Goal: Task Accomplishment & Management: Manage account settings

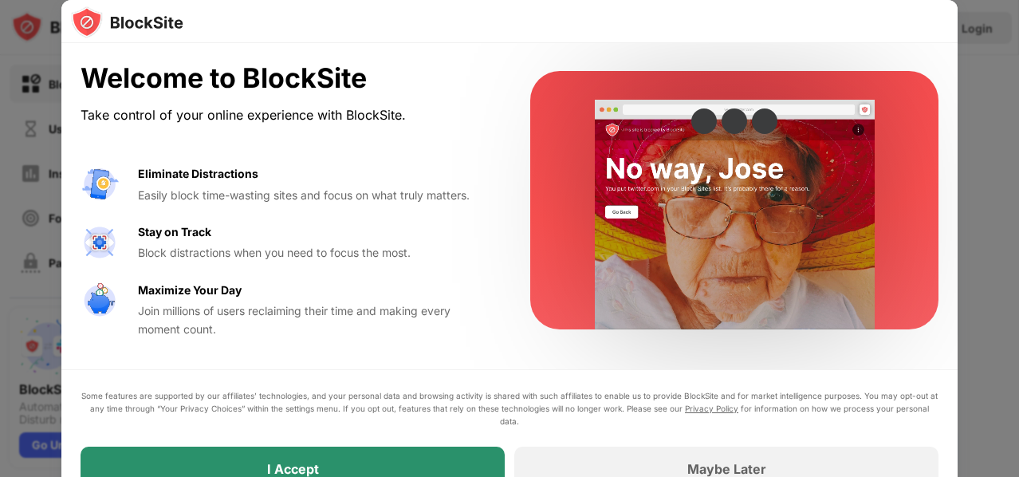
click at [234, 456] on div "I Accept" at bounding box center [293, 468] width 424 height 45
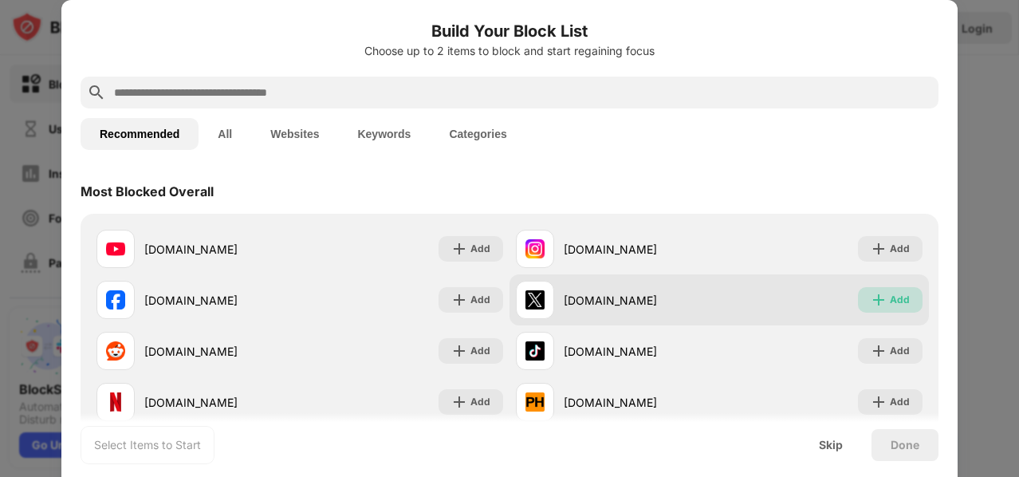
drag, startPoint x: 886, startPoint y: 303, endPoint x: 851, endPoint y: 303, distance: 34.3
click at [890, 303] on div "Add" at bounding box center [900, 300] width 20 height 16
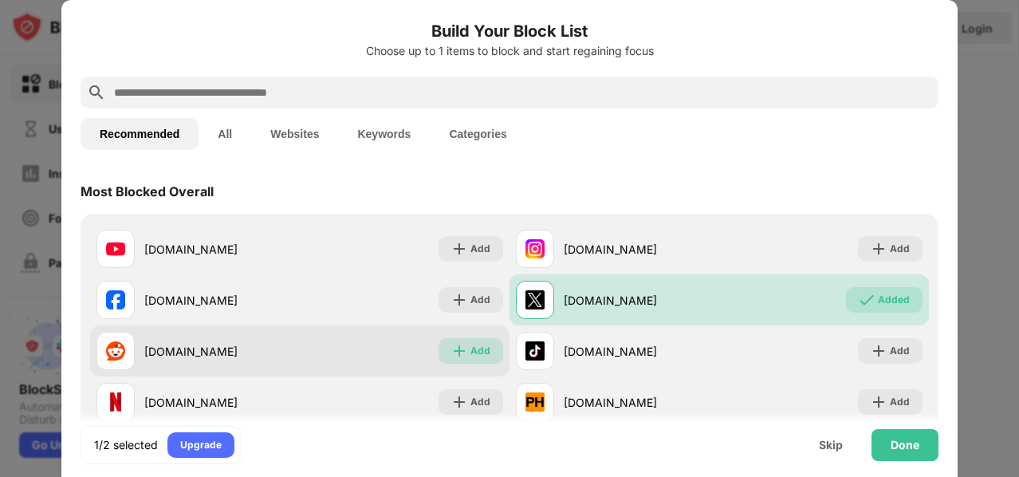
click at [474, 347] on div "Add" at bounding box center [480, 351] width 20 height 16
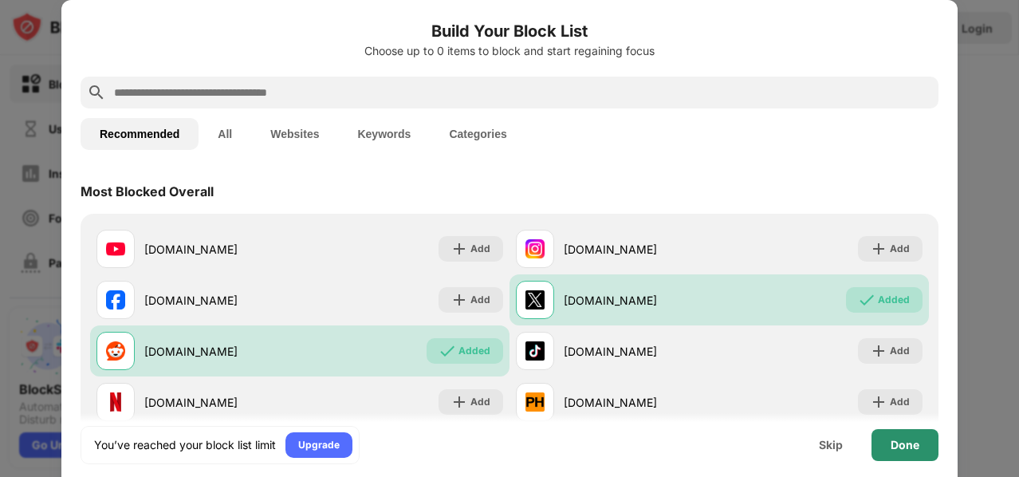
click at [896, 445] on div "Done" at bounding box center [904, 444] width 29 height 13
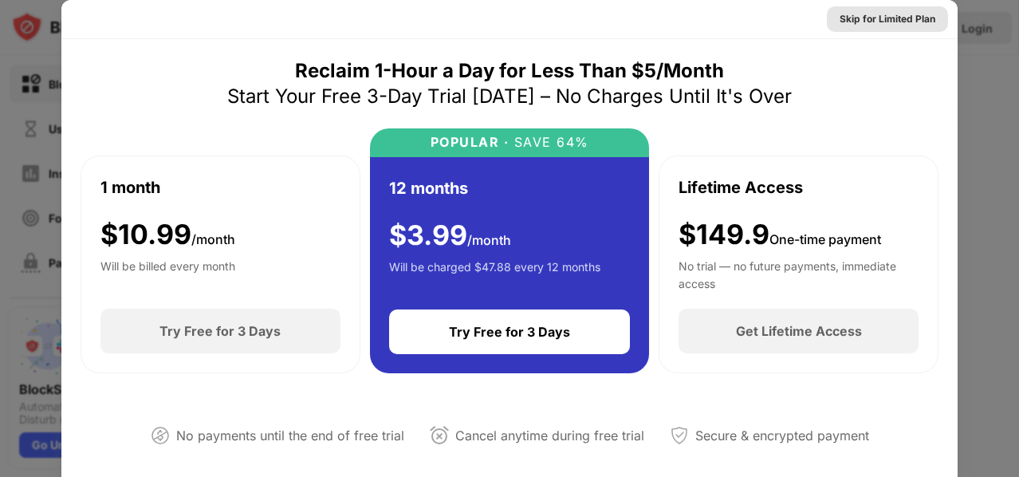
click at [873, 27] on div "Skip for Limited Plan" at bounding box center [887, 19] width 121 height 26
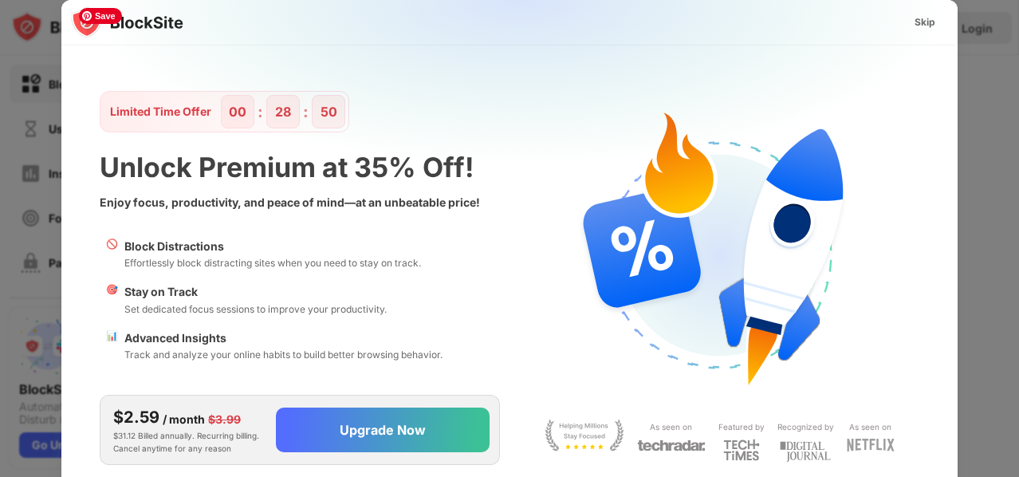
click at [965, 285] on img at bounding box center [519, 158] width 896 height 316
click at [935, 30] on div "Skip" at bounding box center [925, 23] width 46 height 26
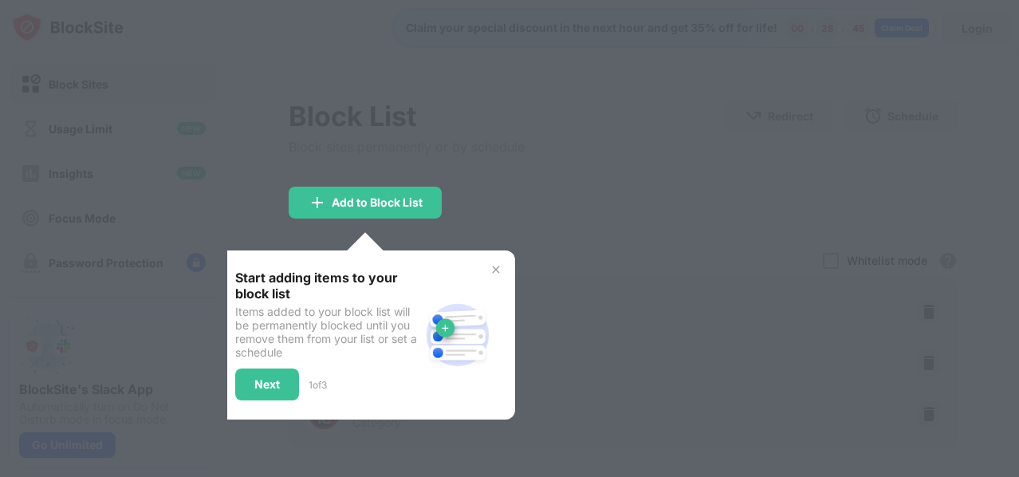
click at [501, 277] on div "Start adding items to your block list Items added to your block list will be pe…" at bounding box center [365, 334] width 299 height 169
click at [495, 265] on img at bounding box center [495, 269] width 13 height 13
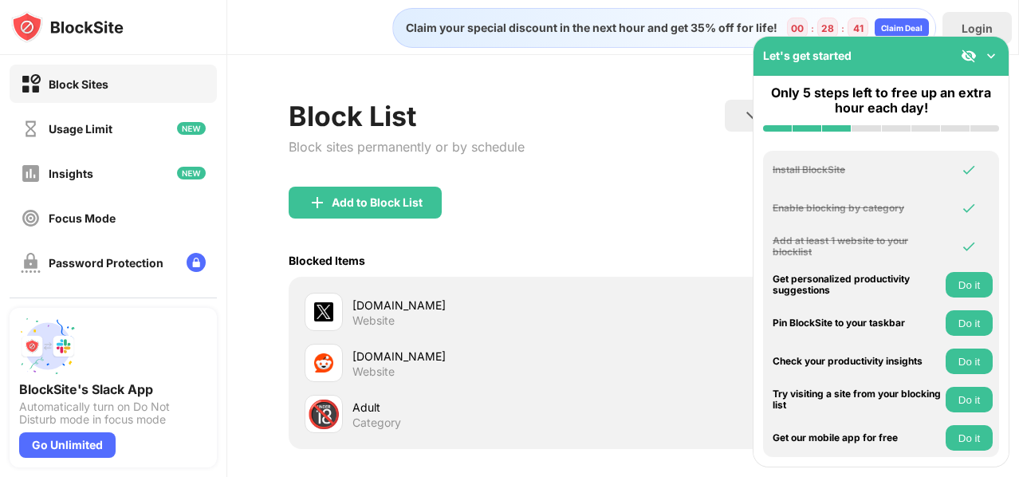
click at [989, 48] on img at bounding box center [991, 56] width 16 height 16
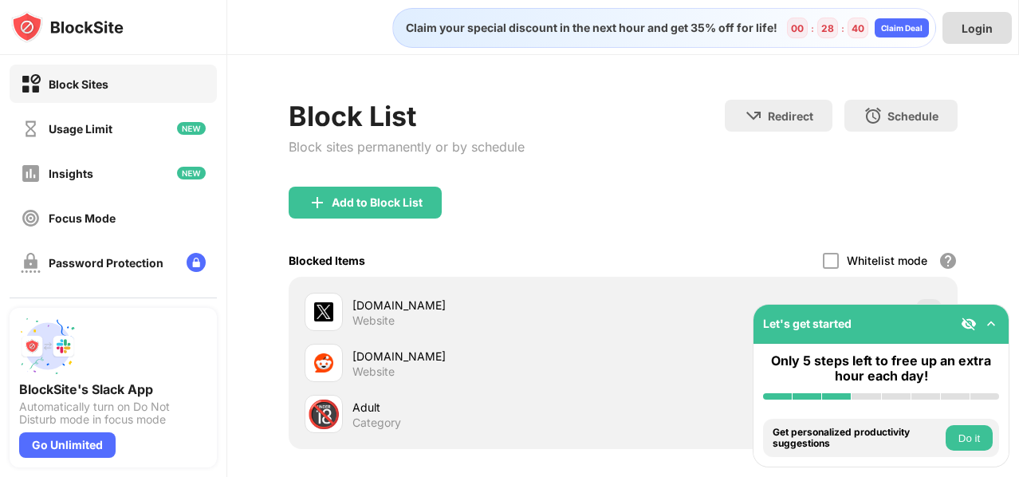
click at [984, 30] on div "Login" at bounding box center [976, 29] width 31 height 14
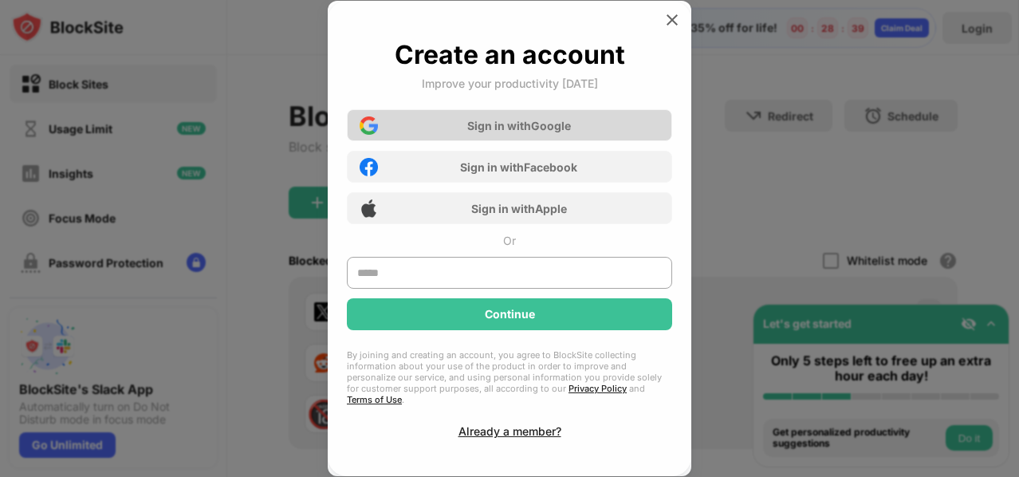
click at [536, 124] on div "Sign in with Google" at bounding box center [509, 125] width 325 height 32
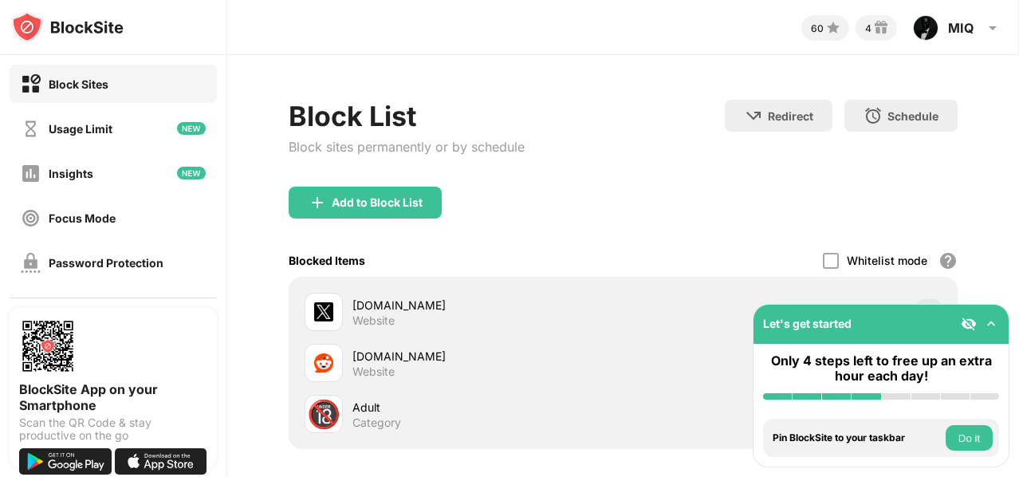
select select "*"
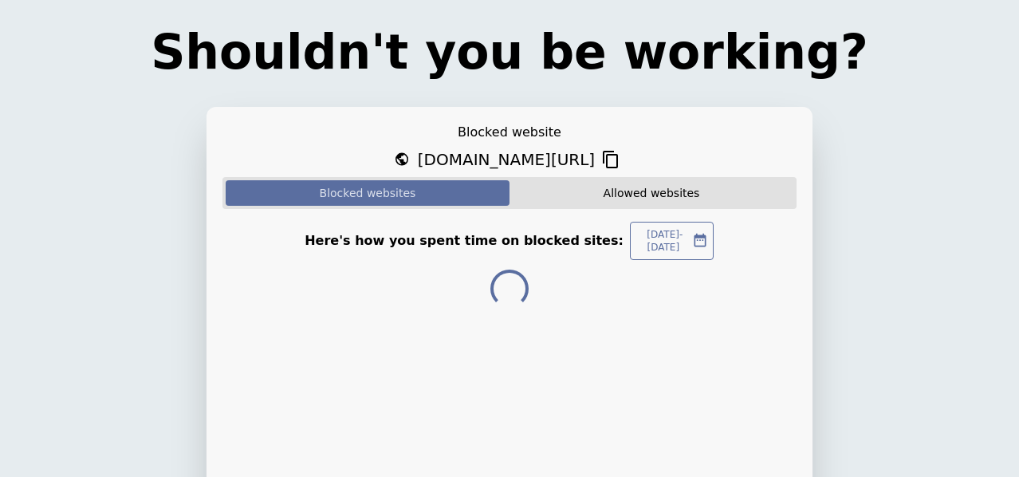
select select "*"
